Goal: Navigation & Orientation: Find specific page/section

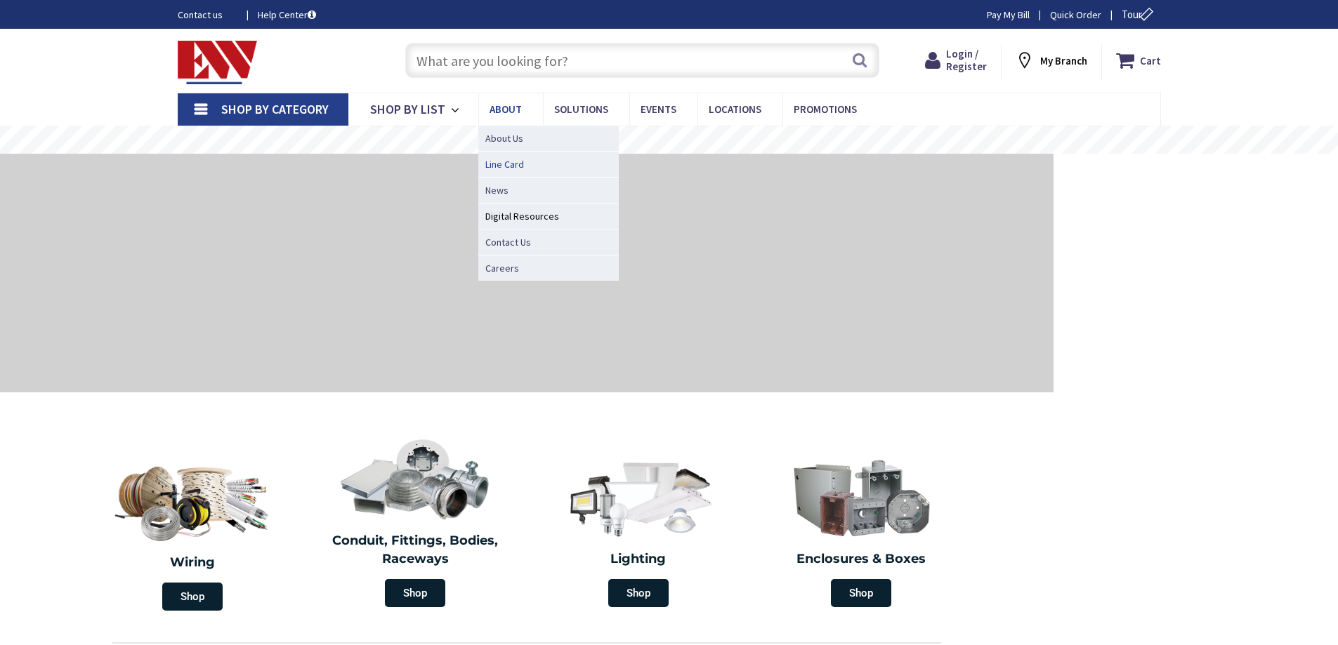
type input "[GEOGRAPHIC_DATA]"
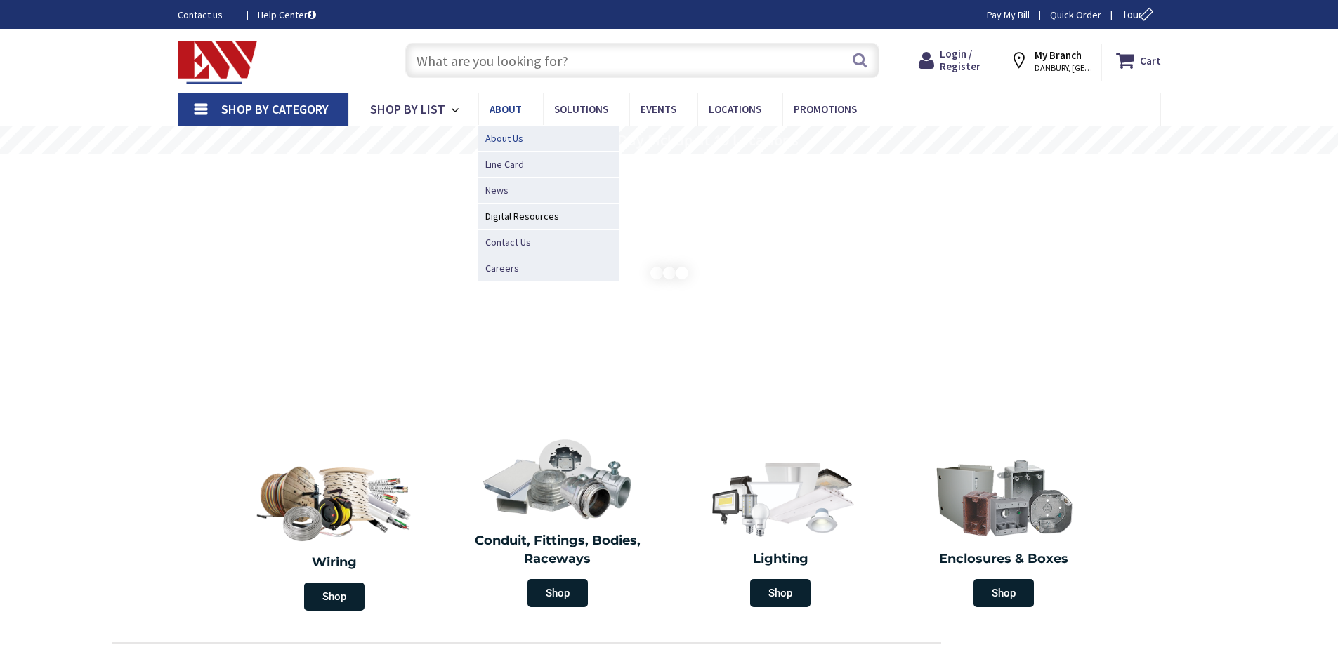
click at [511, 140] on span "About Us" at bounding box center [504, 138] width 38 height 14
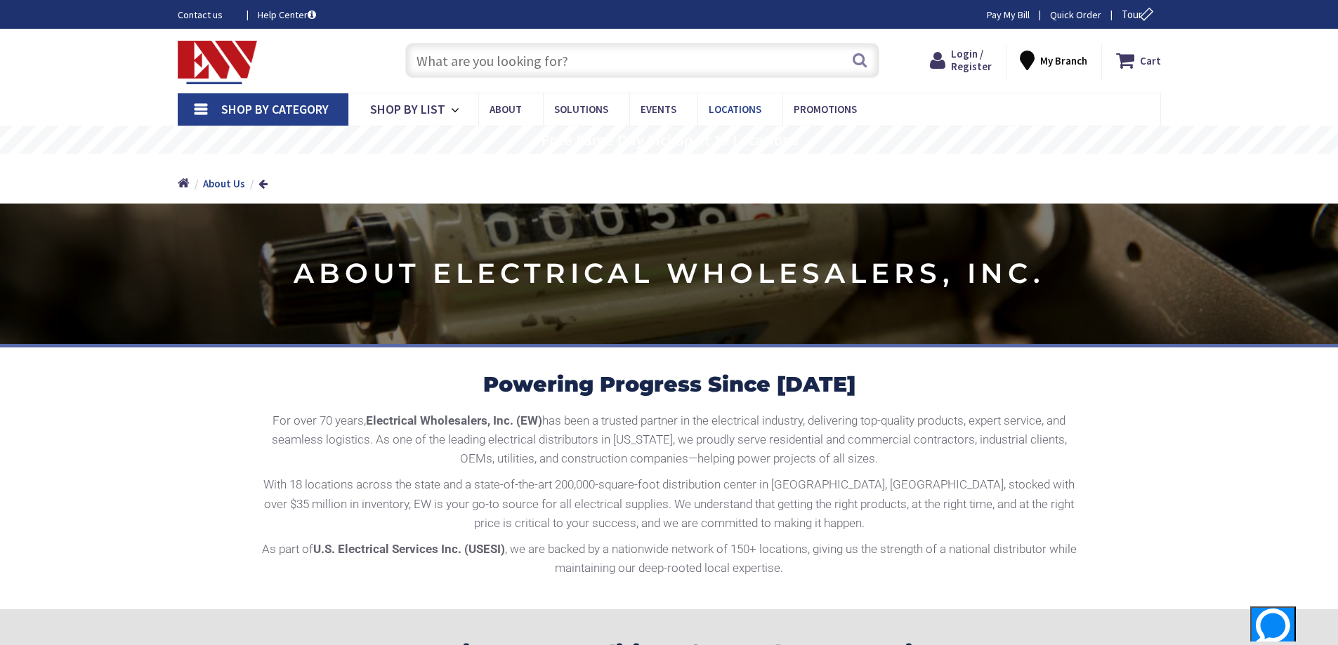
click at [741, 109] on span "Locations" at bounding box center [735, 109] width 53 height 13
